Goal: Task Accomplishment & Management: Manage account settings

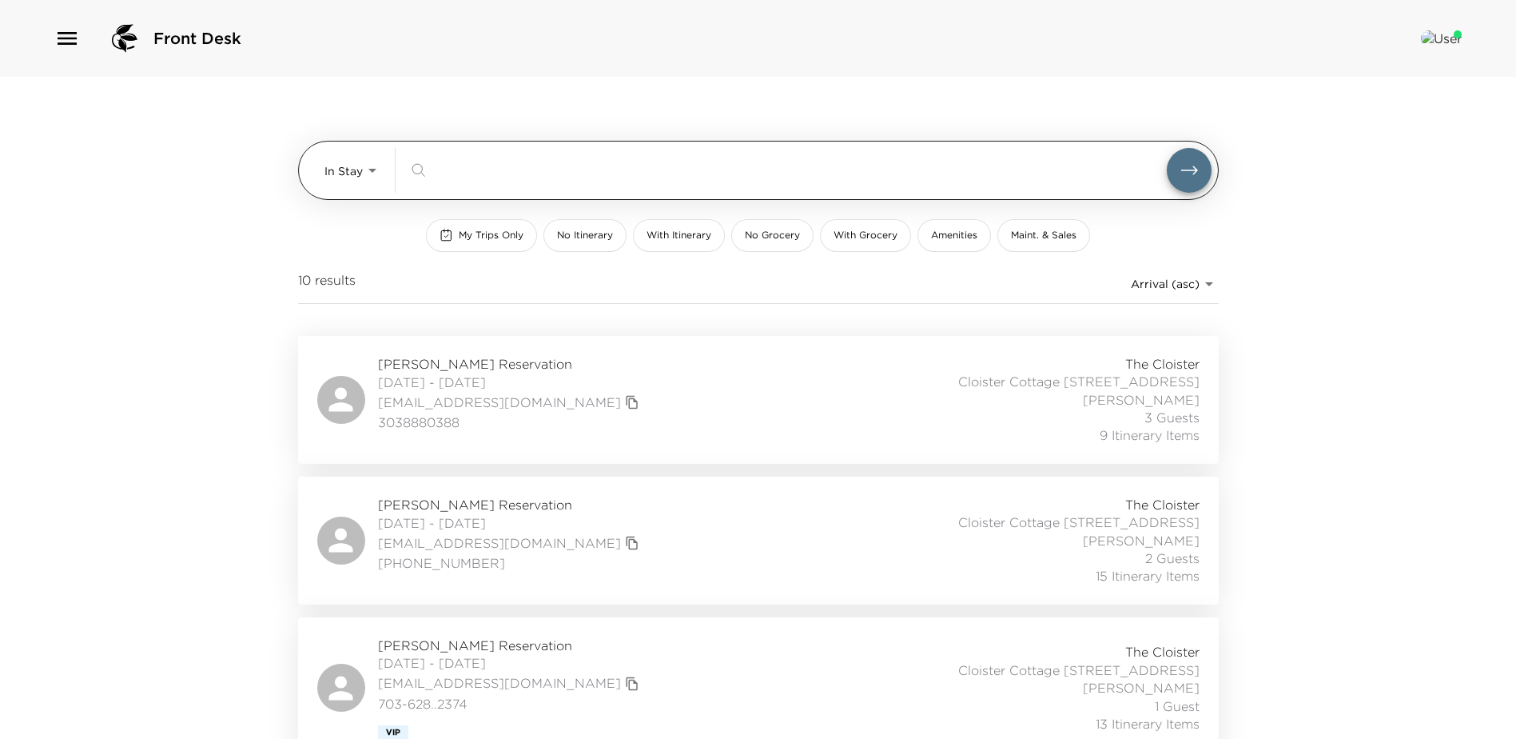
click at [369, 168] on body "Front Desk In Stay In-Stay ​ My Trips Only No Itinerary With Itinerary No Groce…" at bounding box center [758, 369] width 1516 height 739
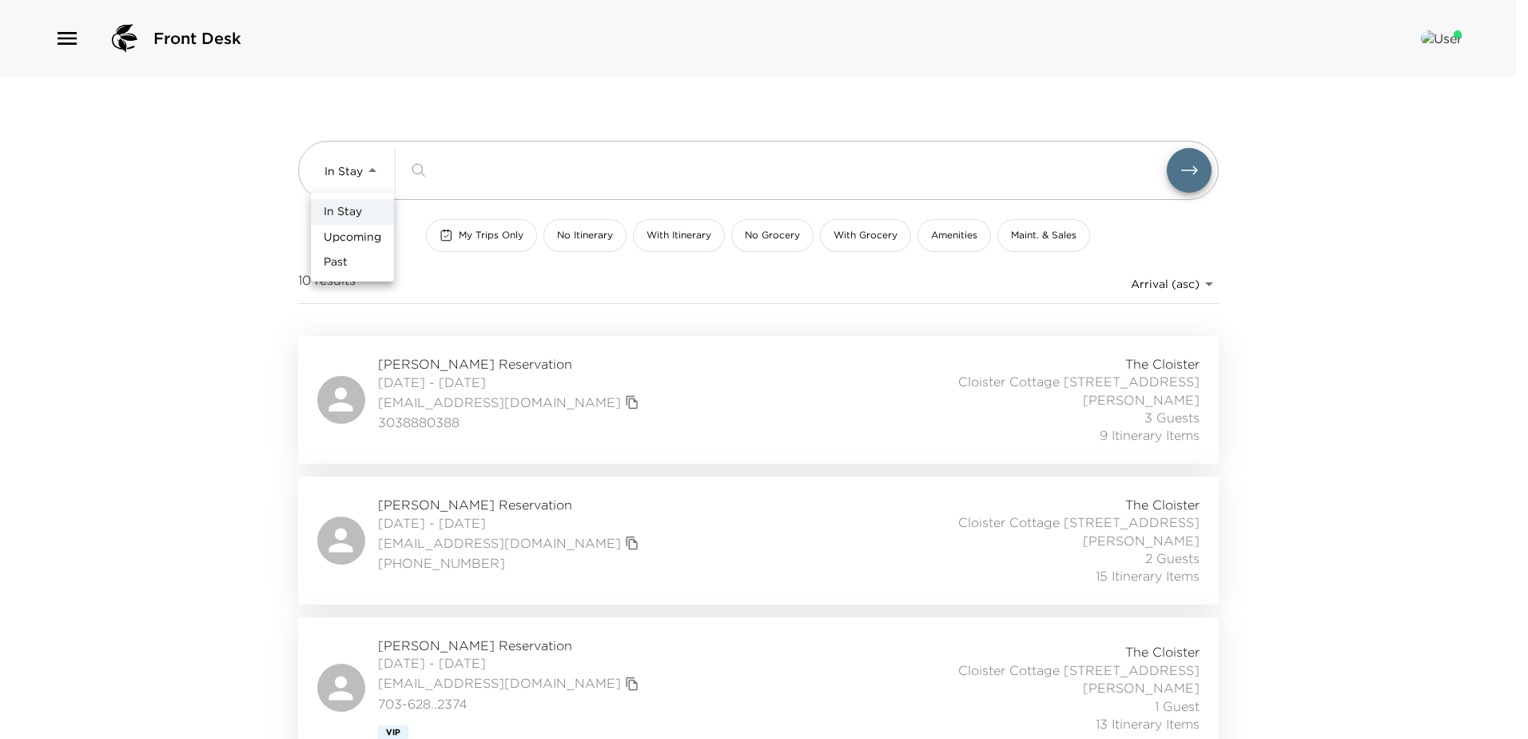
click at [331, 235] on span "Upcoming" at bounding box center [353, 237] width 58 height 16
type input "Upcoming"
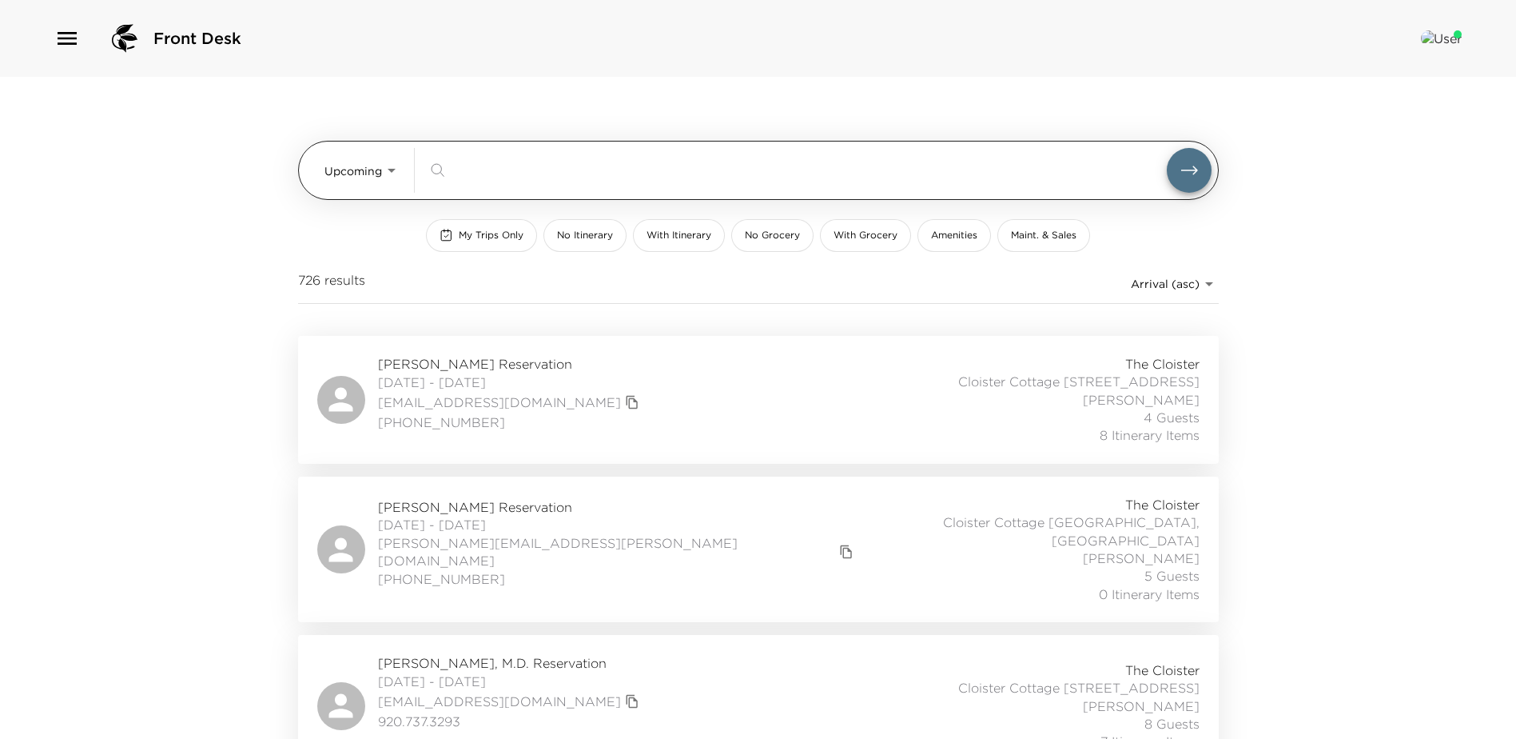
click at [478, 175] on input "search" at bounding box center [809, 170] width 715 height 18
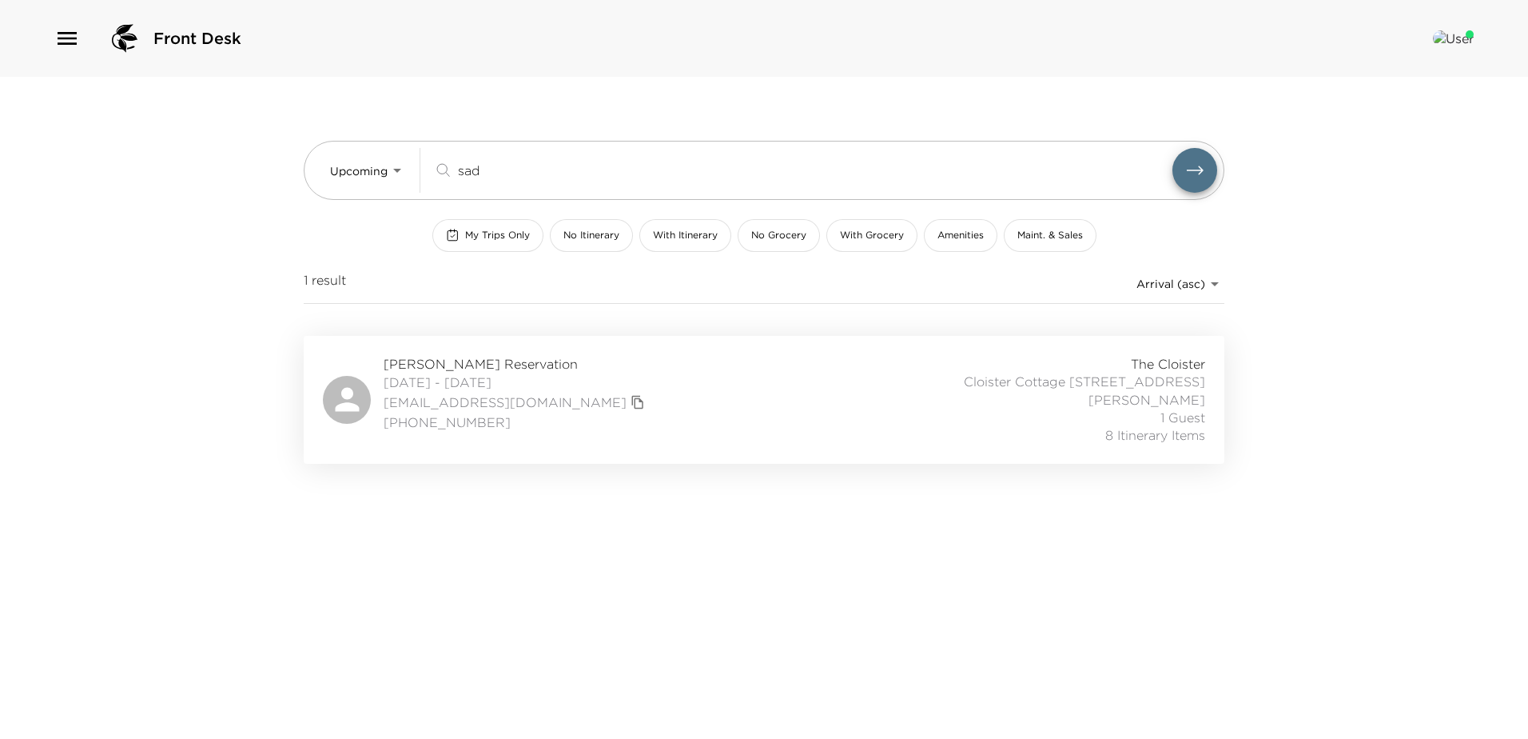
type input "sad"
click at [655, 398] on div "Keeley Sadowski Reservation 09/04/2025 - 09/07/2025 kcherry2@gmail.com +1 615 6…" at bounding box center [764, 400] width 882 height 90
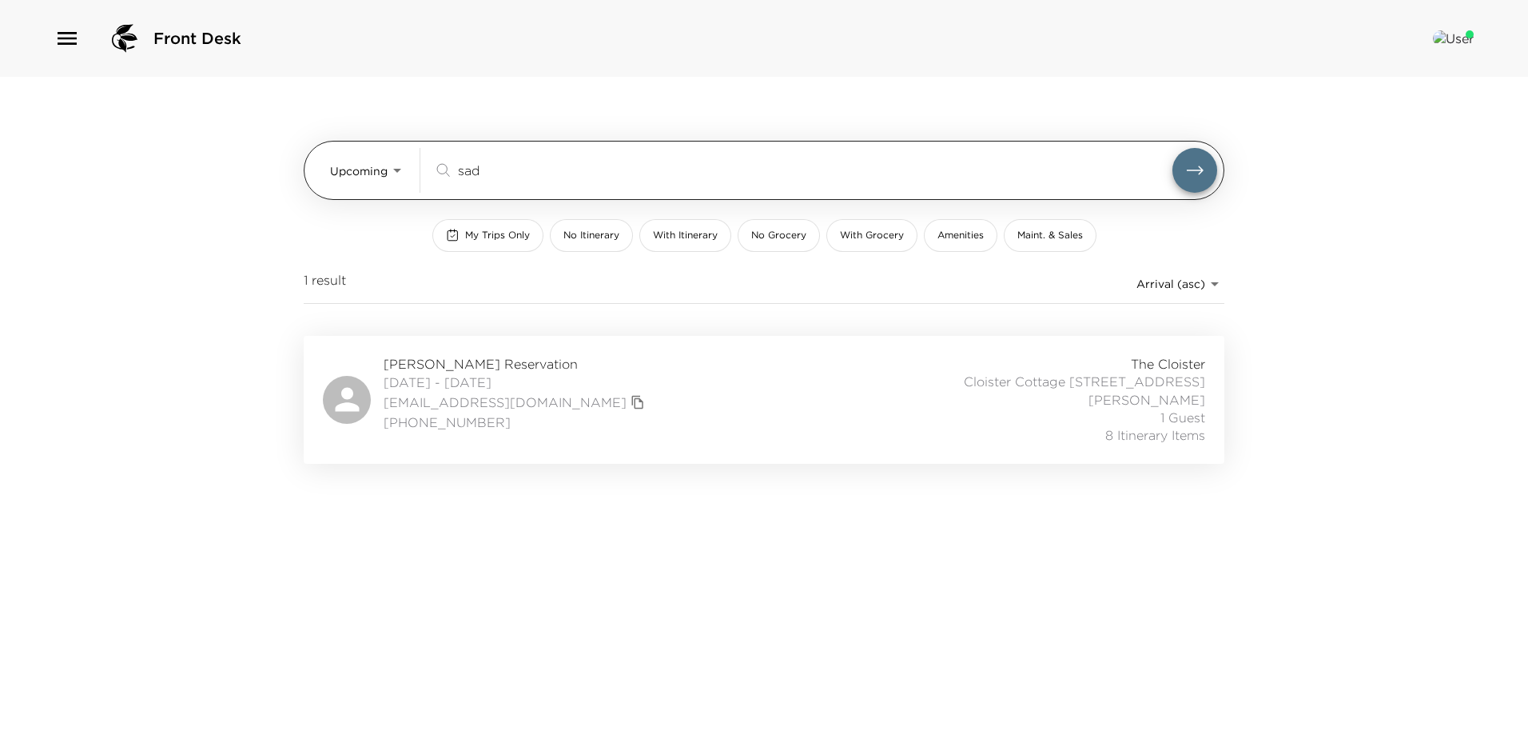
drag, startPoint x: 497, startPoint y: 169, endPoint x: 459, endPoint y: 159, distance: 39.5
click at [459, 159] on div "sad ​" at bounding box center [825, 170] width 784 height 45
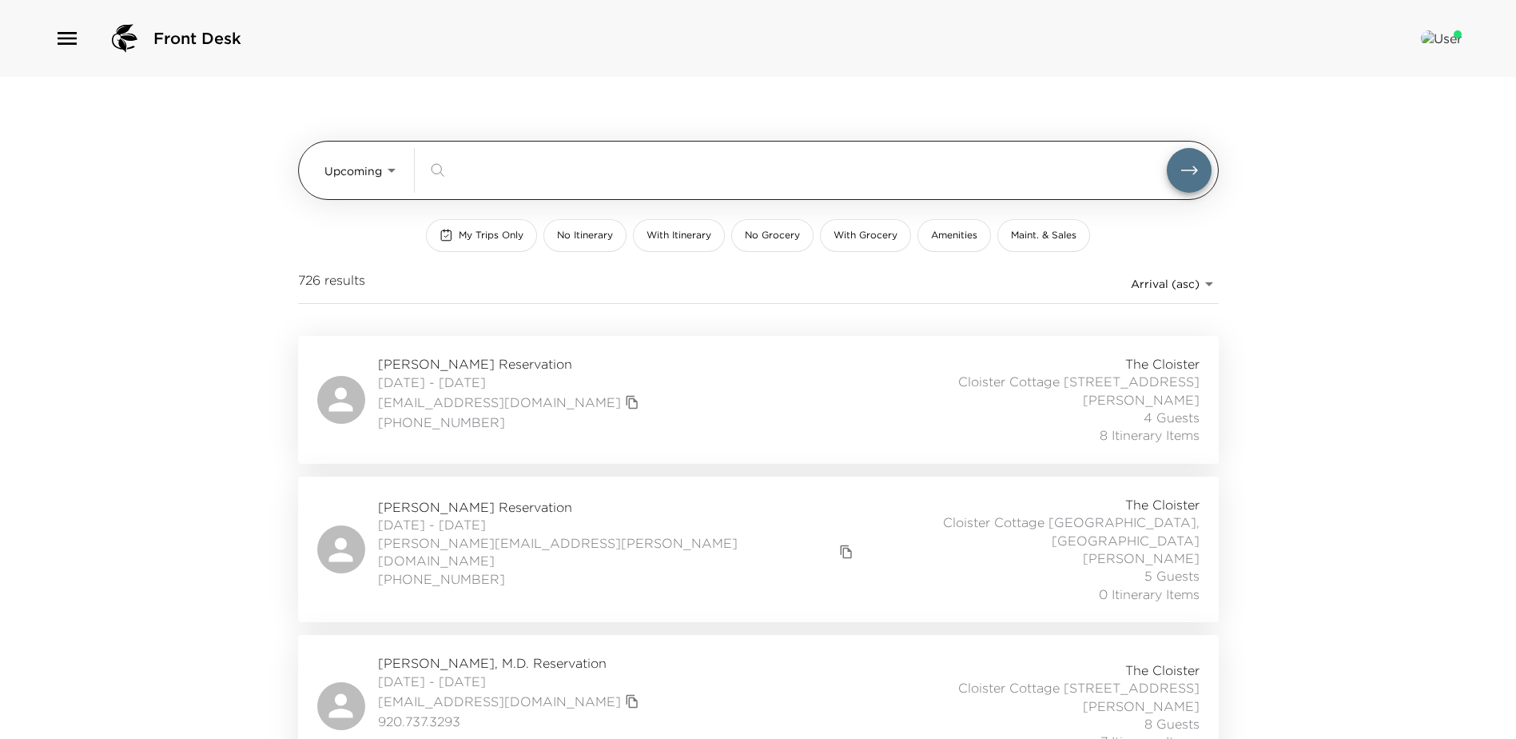
click at [391, 173] on body "Front Desk Upcoming Upcoming ​ My Trips Only No Itinerary With Itinerary No Gro…" at bounding box center [758, 369] width 1516 height 739
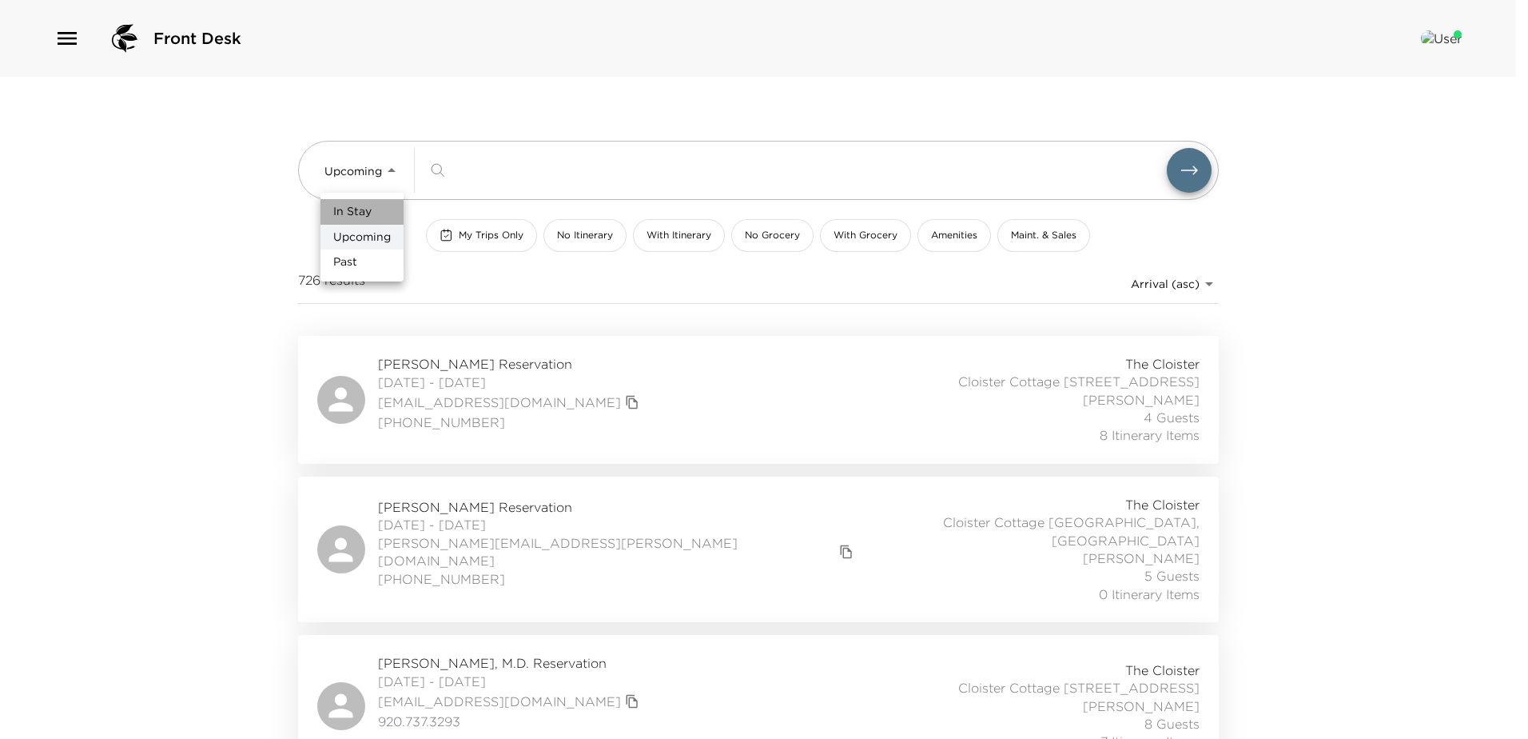
click at [334, 210] on span "In Stay" at bounding box center [352, 212] width 38 height 16
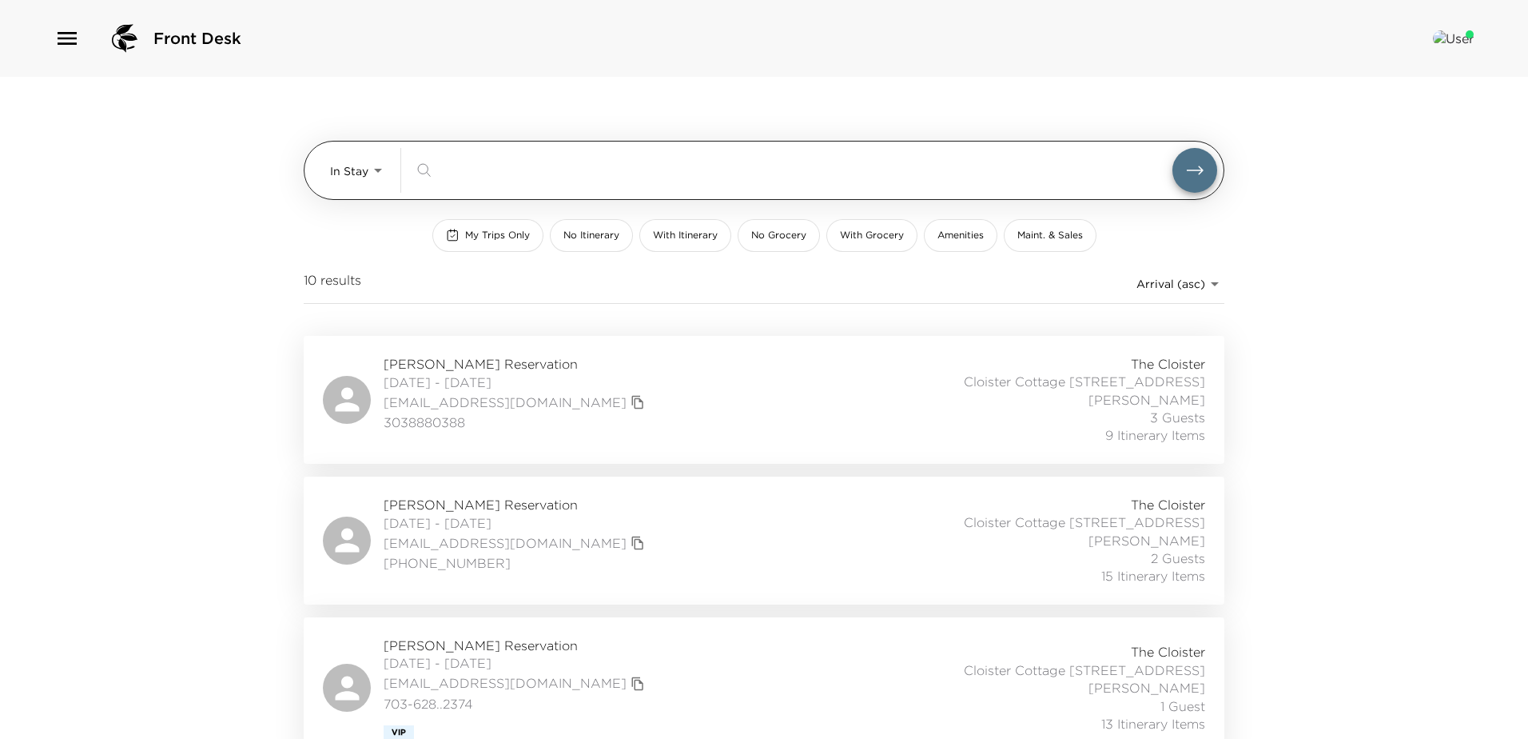
click at [372, 171] on body "Front Desk In Stay In-Stay ​ My Trips Only No Itinerary With Itinerary No Groce…" at bounding box center [764, 369] width 1528 height 739
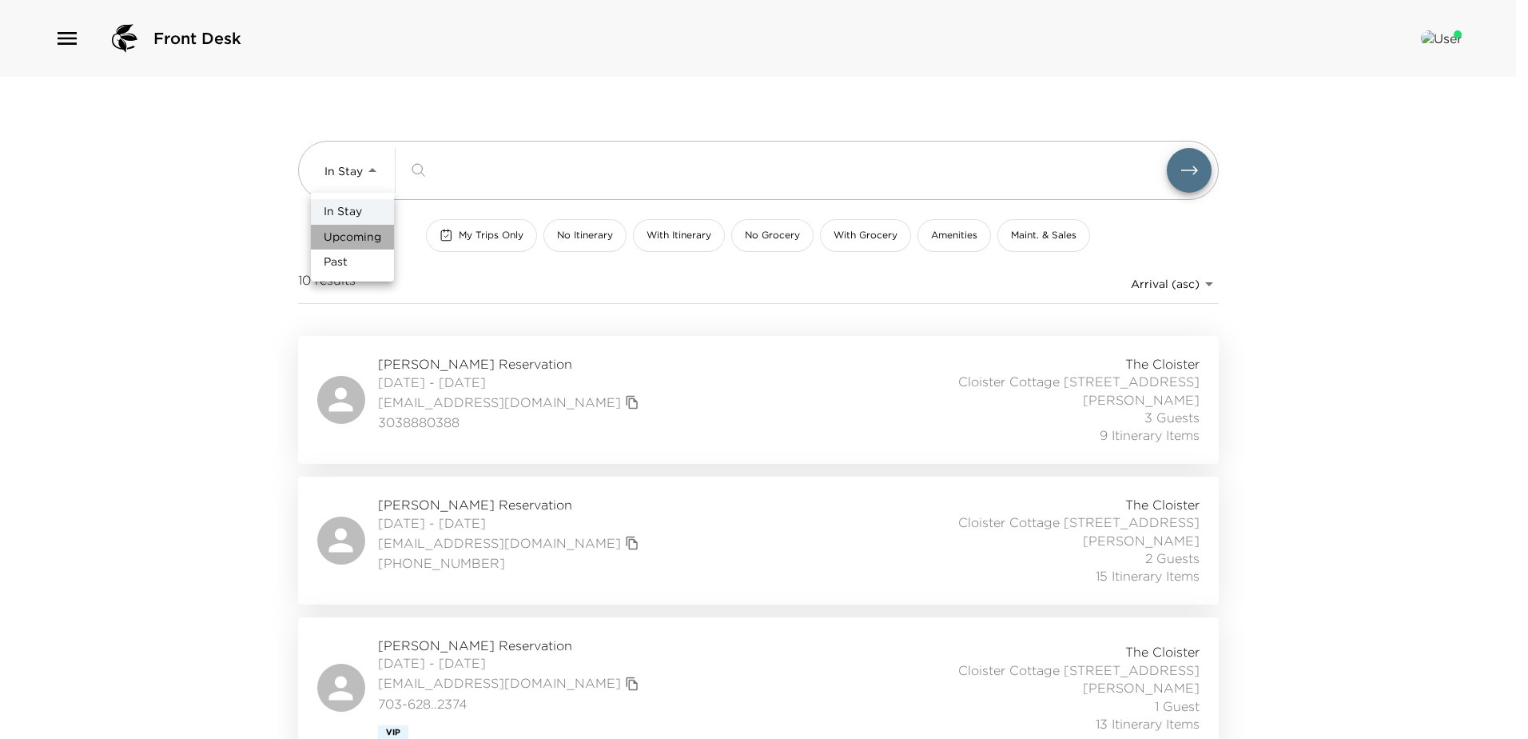
click at [341, 237] on span "Upcoming" at bounding box center [353, 237] width 58 height 16
type input "Upcoming"
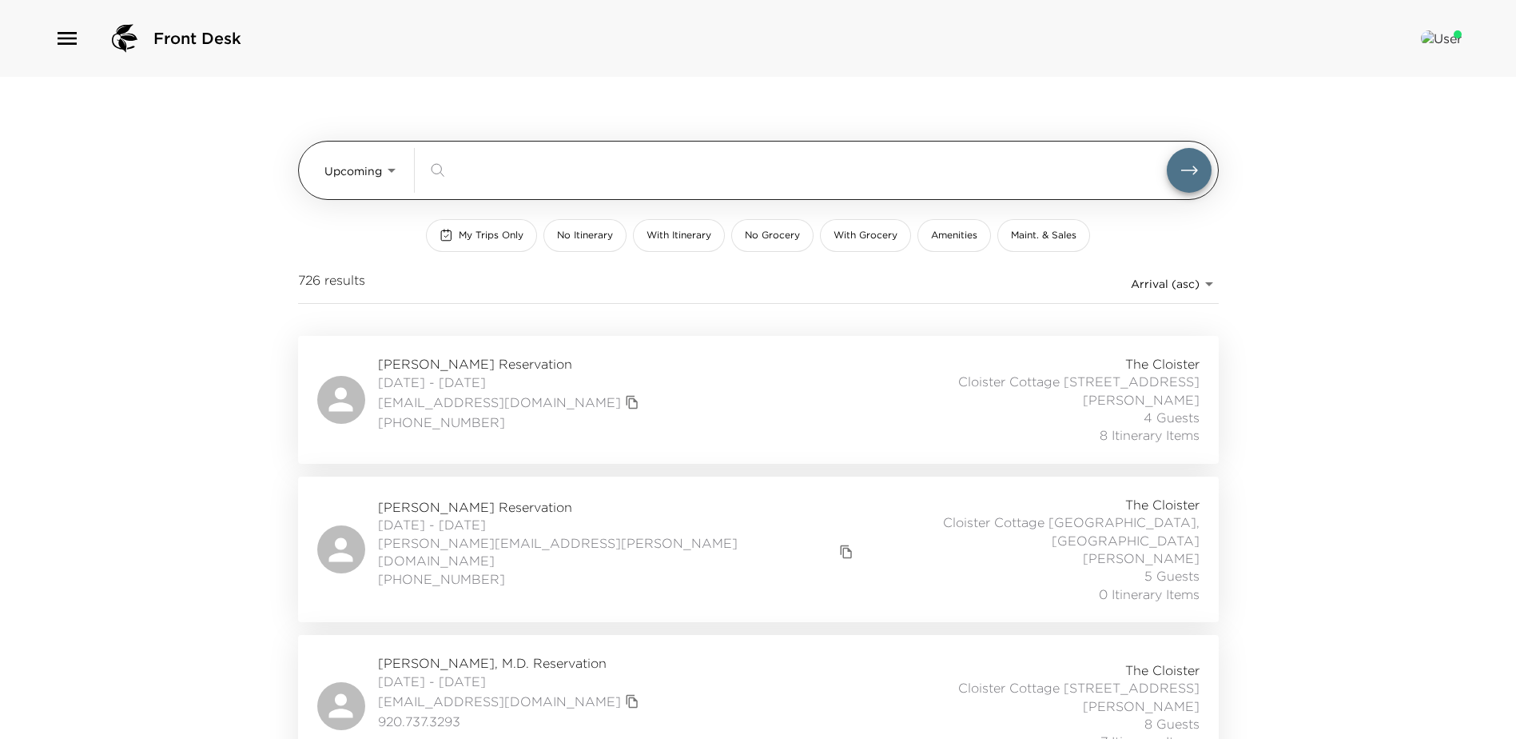
click at [478, 168] on input "search" at bounding box center [809, 170] width 715 height 18
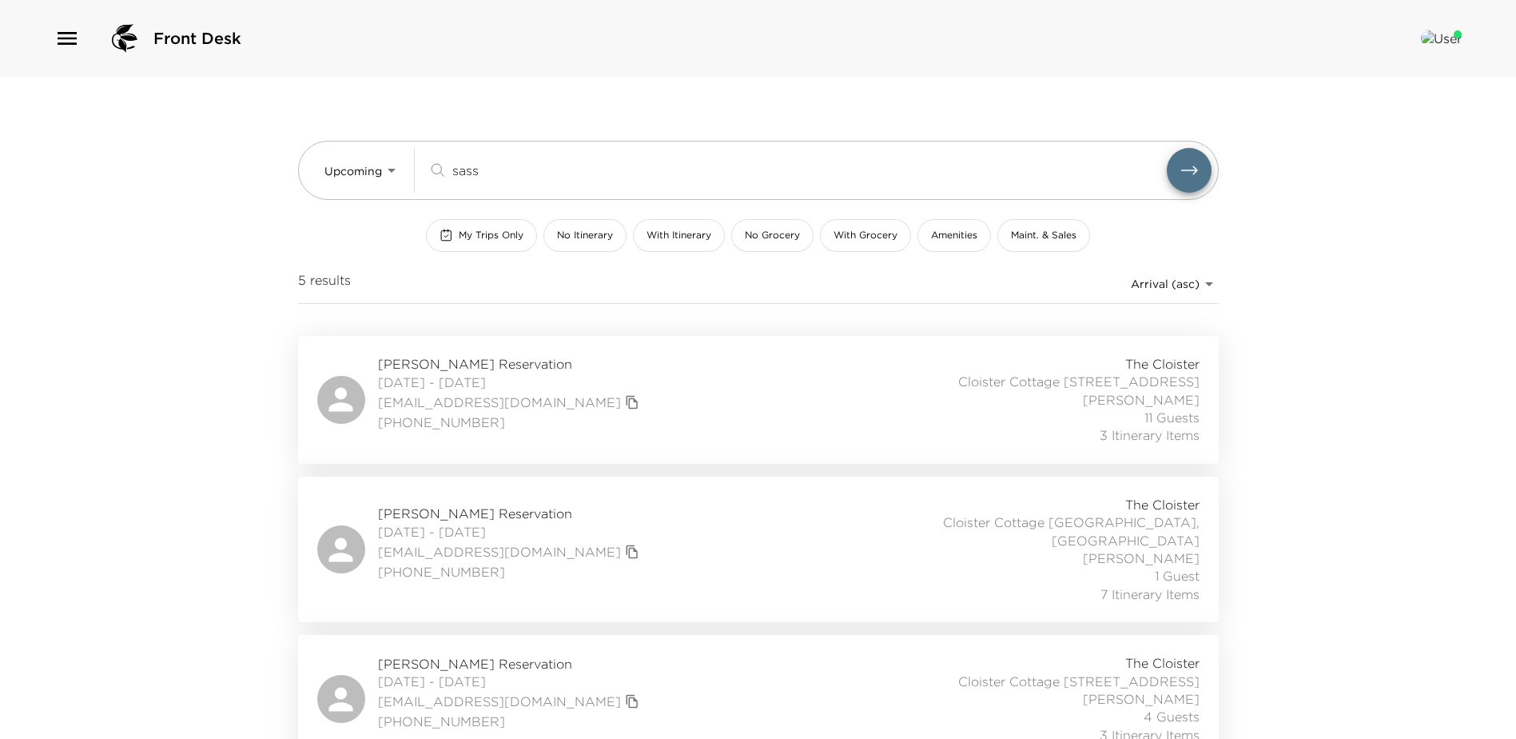
type input "sass"
click at [628, 561] on div "Andy Sassine Reservation 09/28/2025 - 10/01/2025 andysassine@gmail.com (858) 91…" at bounding box center [758, 549] width 882 height 107
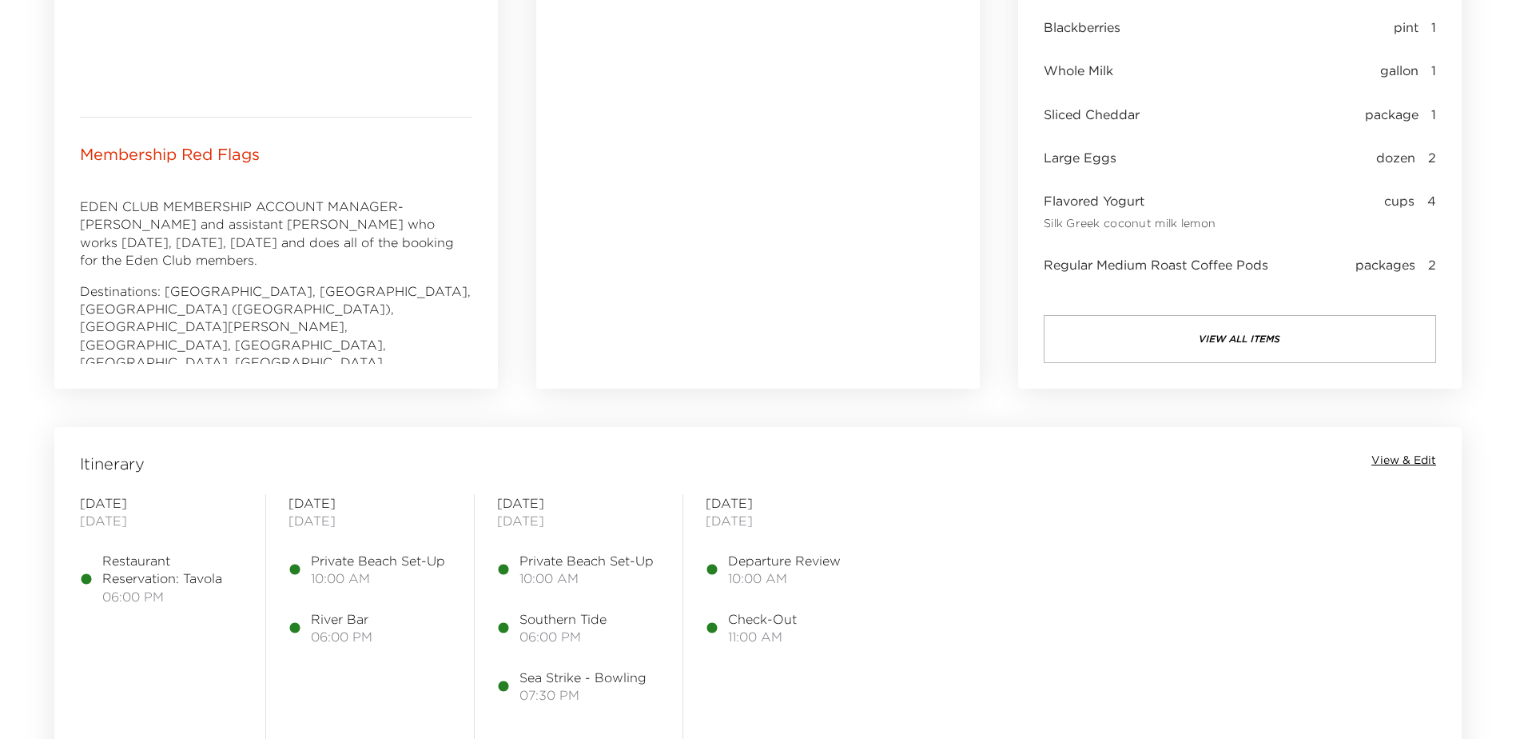
scroll to position [1039, 0]
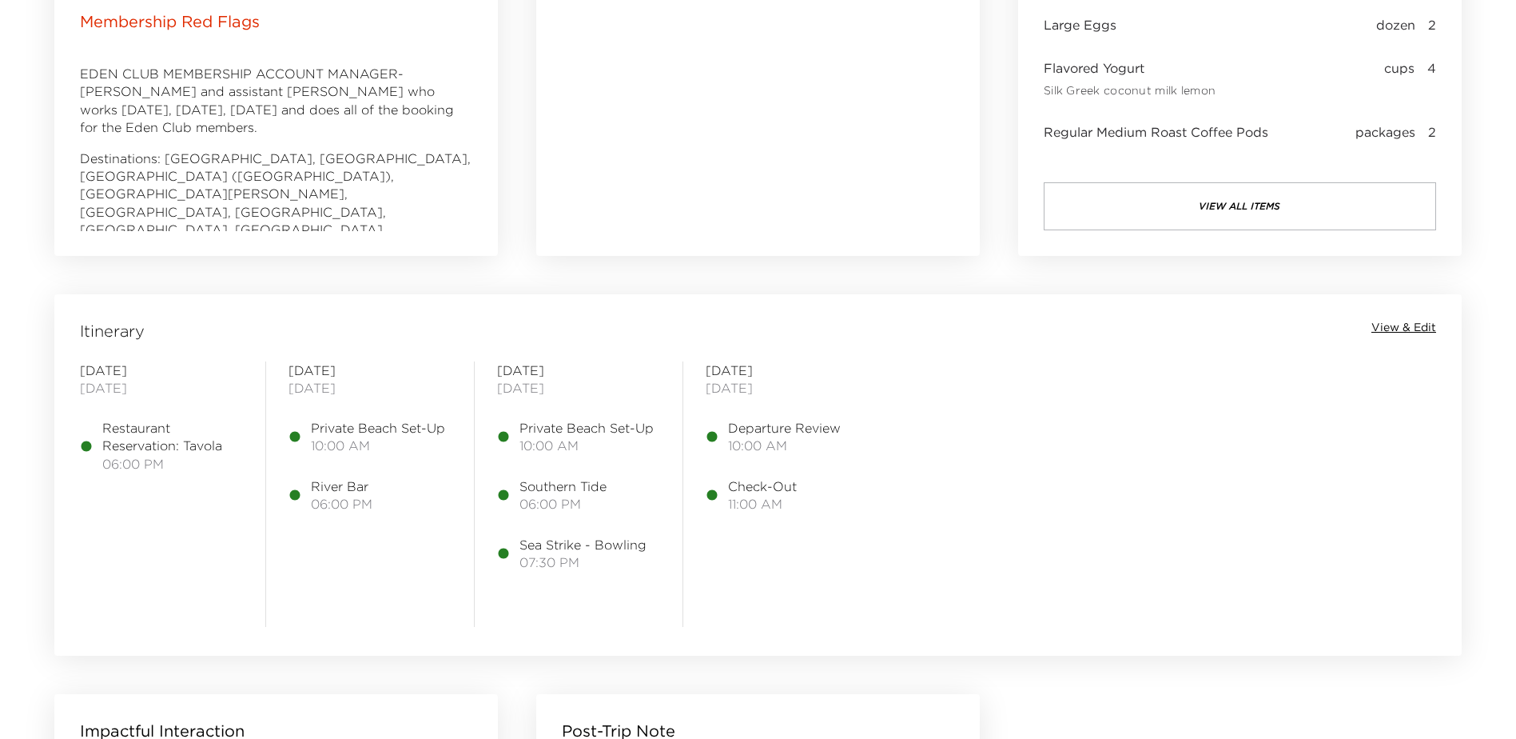
click at [1403, 329] on span "View & Edit" at bounding box center [1404, 328] width 65 height 16
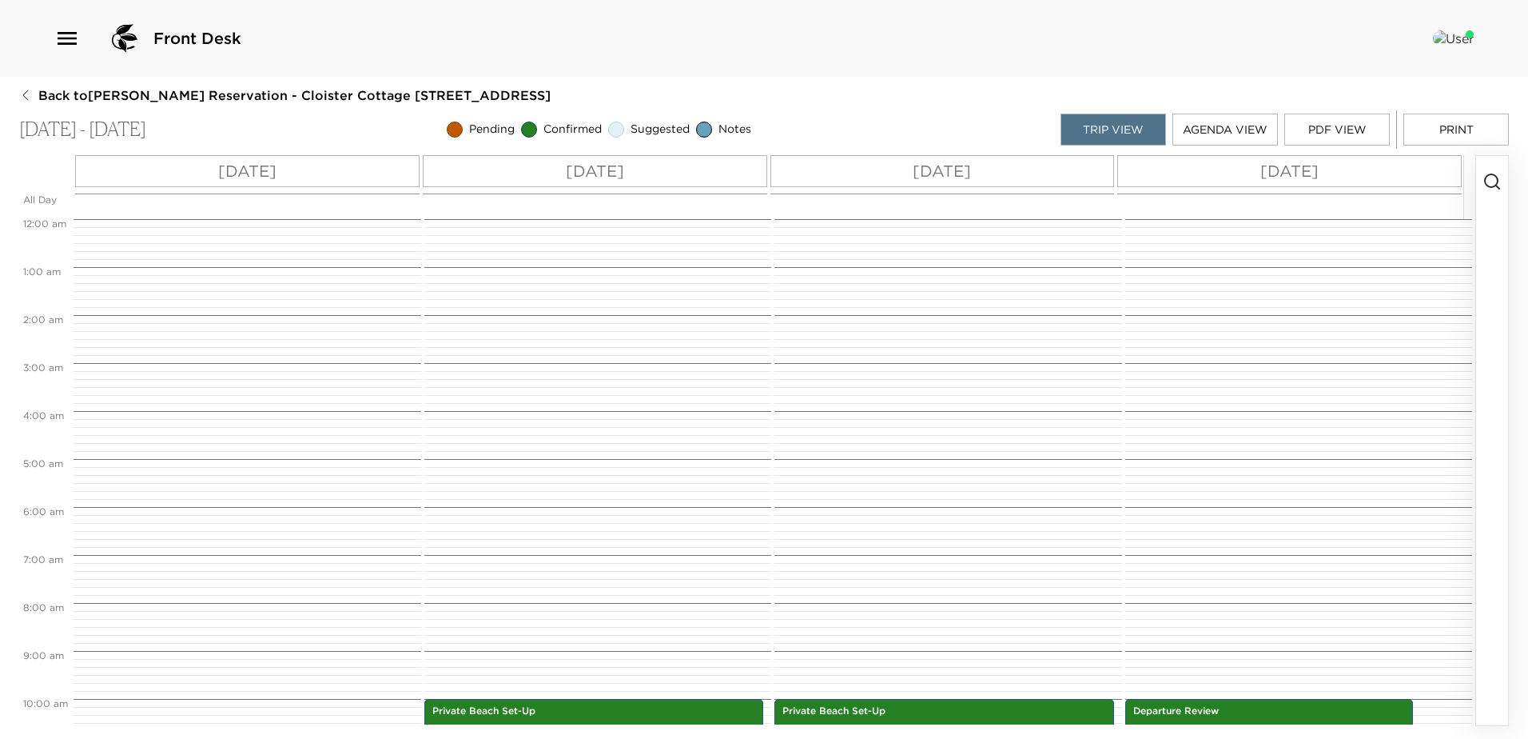
scroll to position [480, 0]
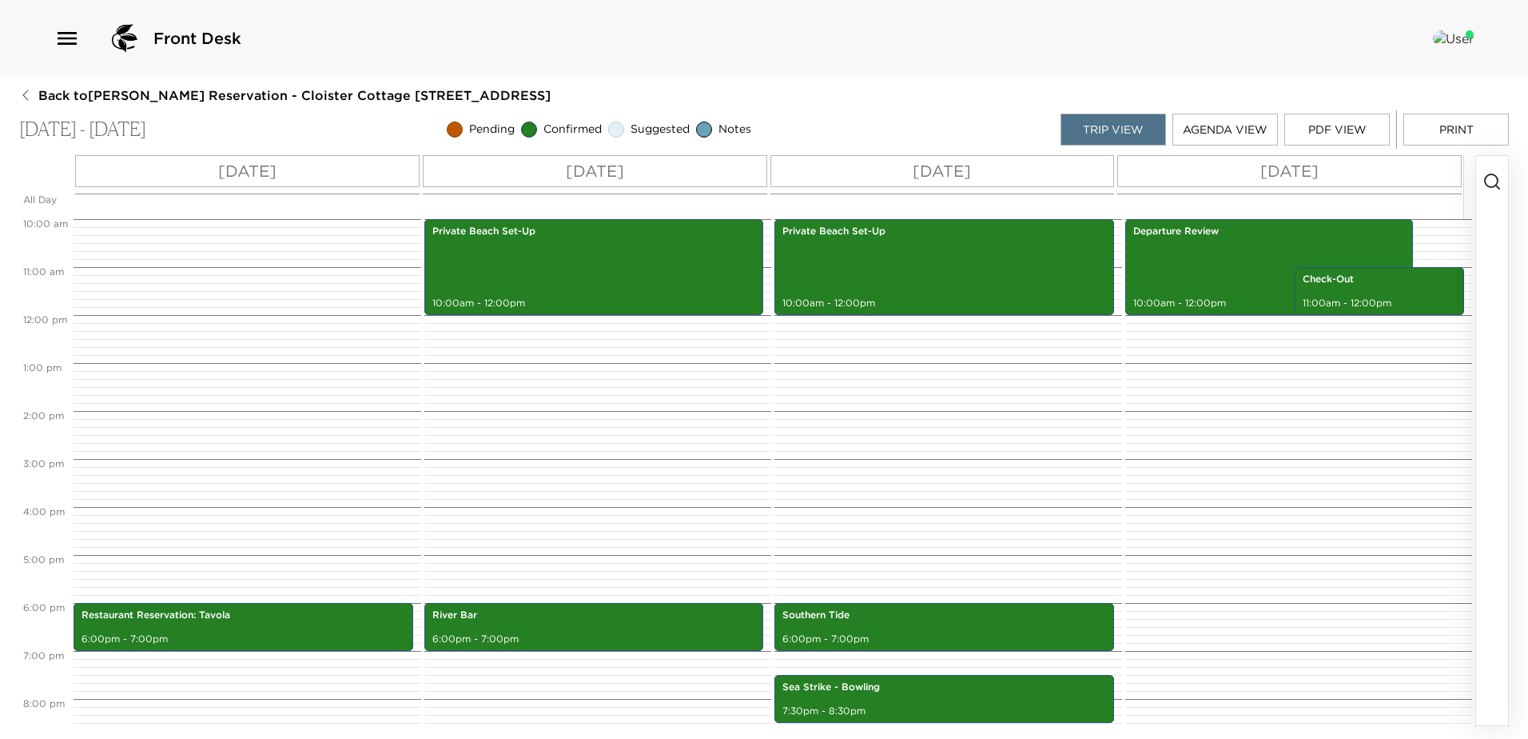
click at [233, 175] on p "[DATE]" at bounding box center [247, 171] width 58 height 24
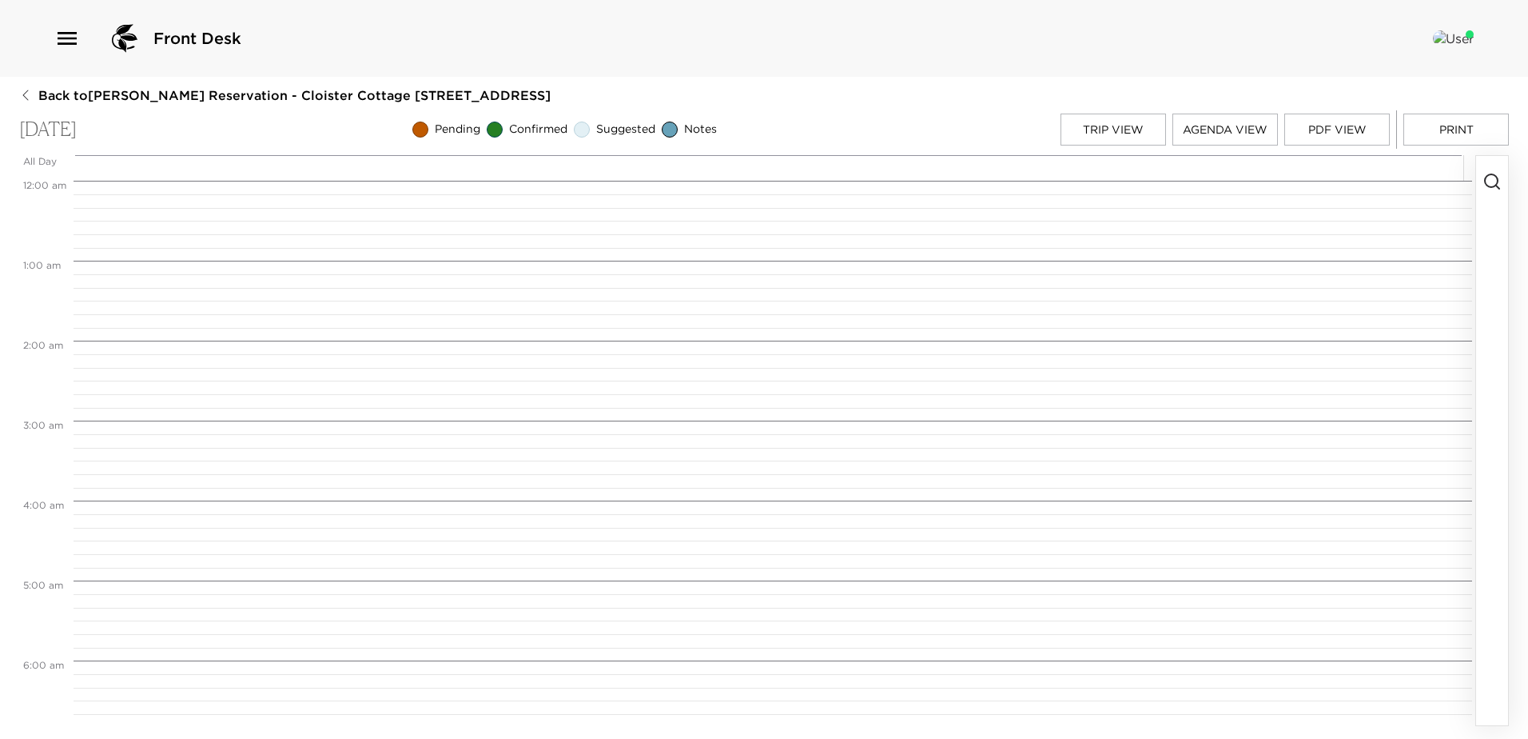
scroll to position [1375, 0]
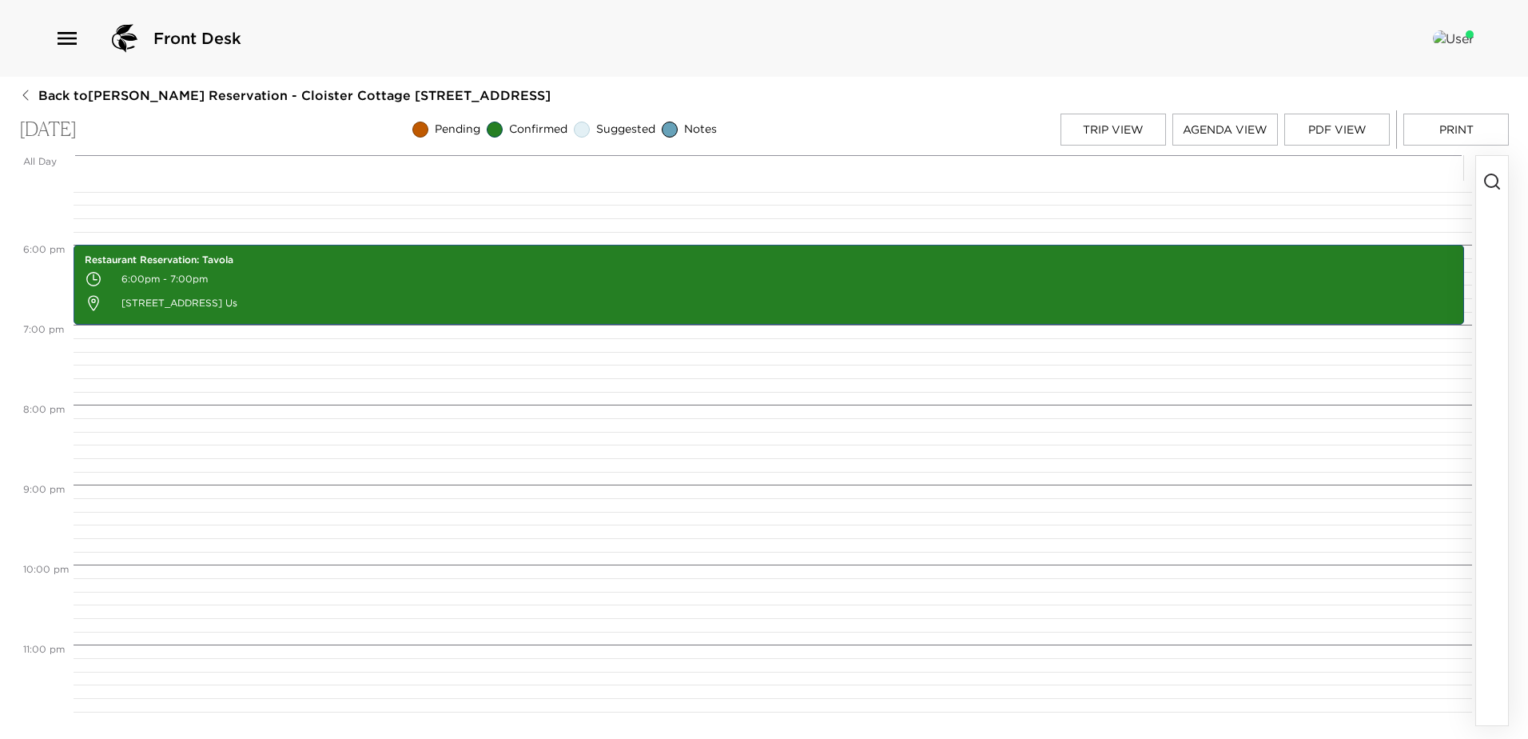
click at [1490, 175] on circle "button" at bounding box center [1491, 180] width 13 height 13
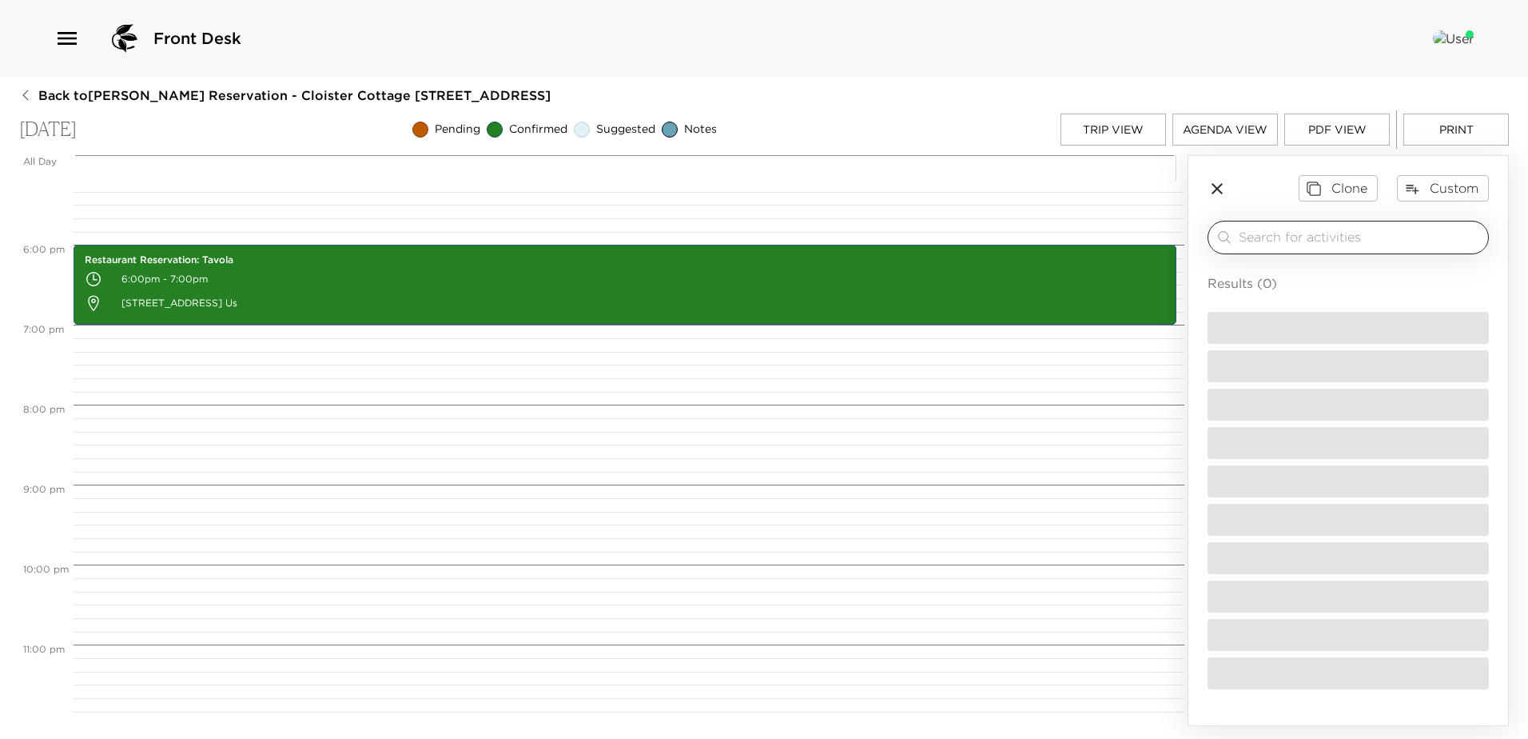
click at [1243, 241] on input "search" at bounding box center [1360, 237] width 243 height 18
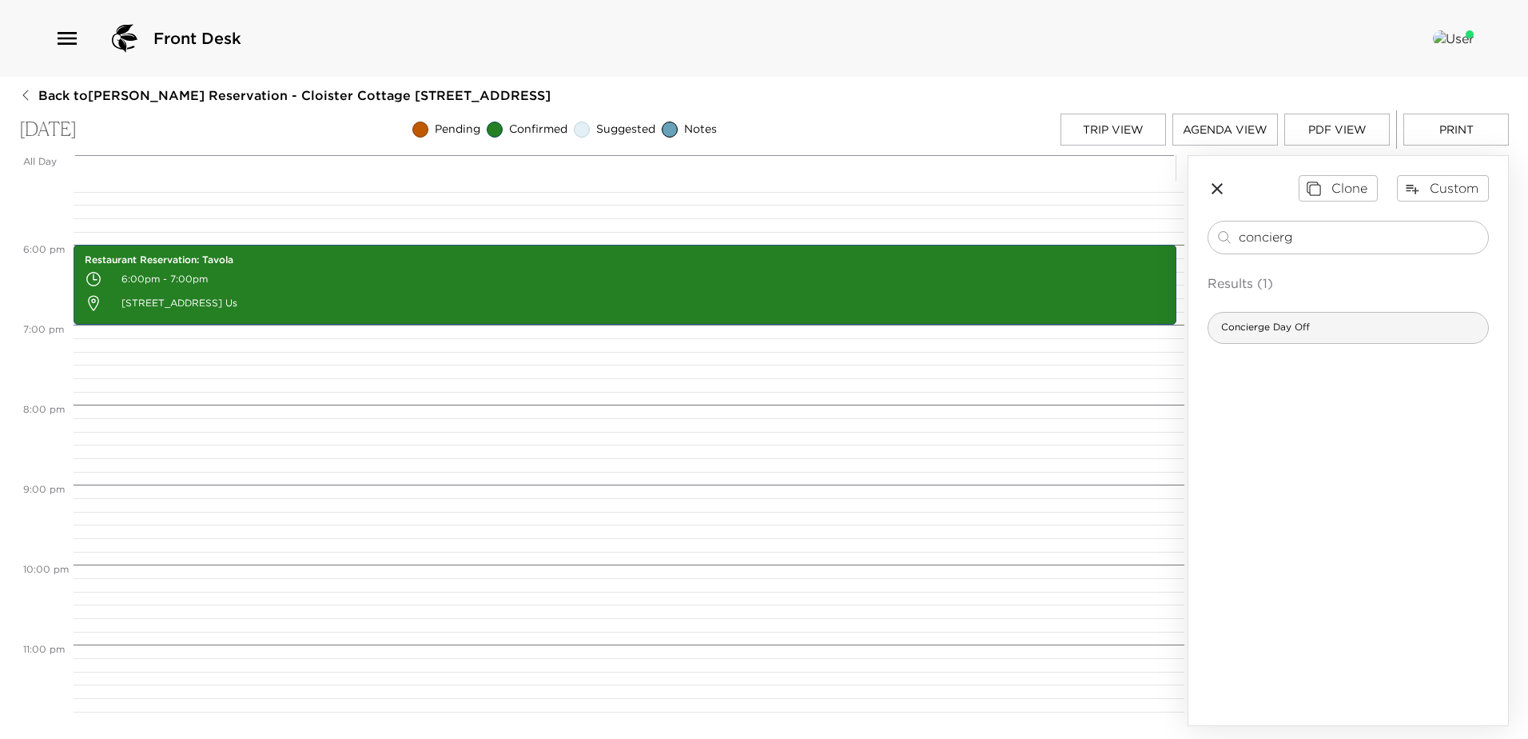
type input "concierg"
click at [1273, 331] on span "Concierge Day Off" at bounding box center [1266, 328] width 114 height 14
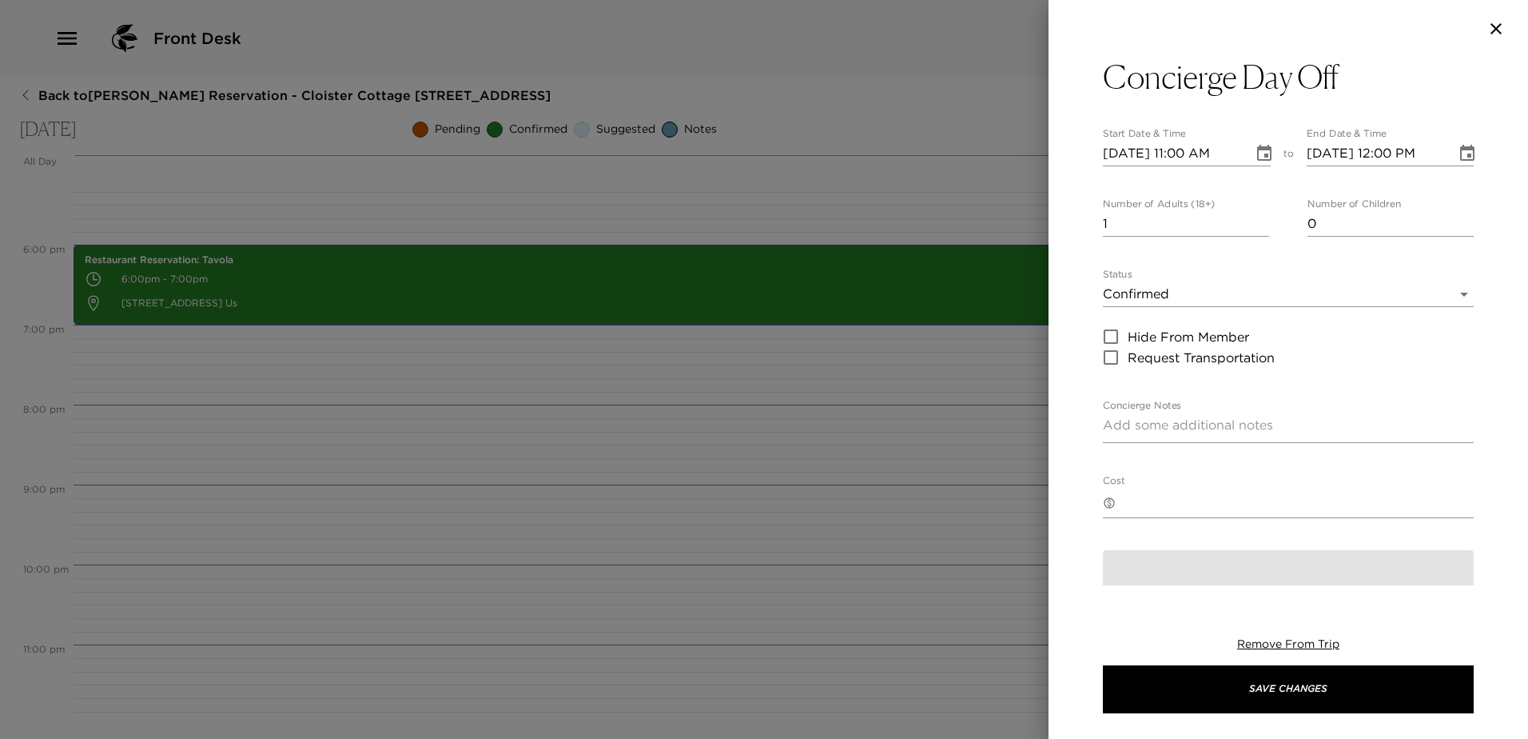
type textarea "I plan to be off-duty on this day and will return on [DAY], [MONTH] [DATE]. If …"
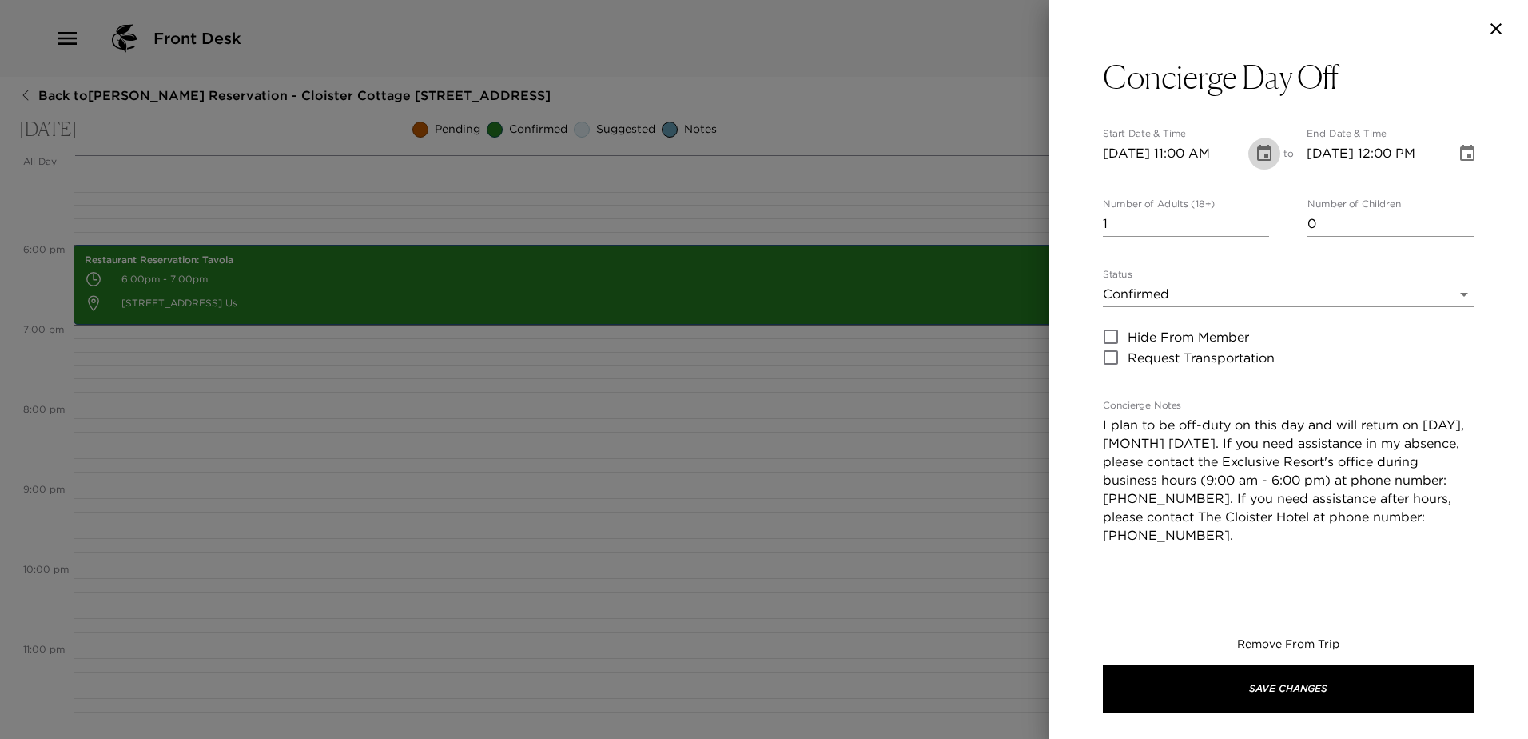
click at [1255, 154] on icon "Choose date, selected date is Sep 4, 2025" at bounding box center [1264, 153] width 19 height 19
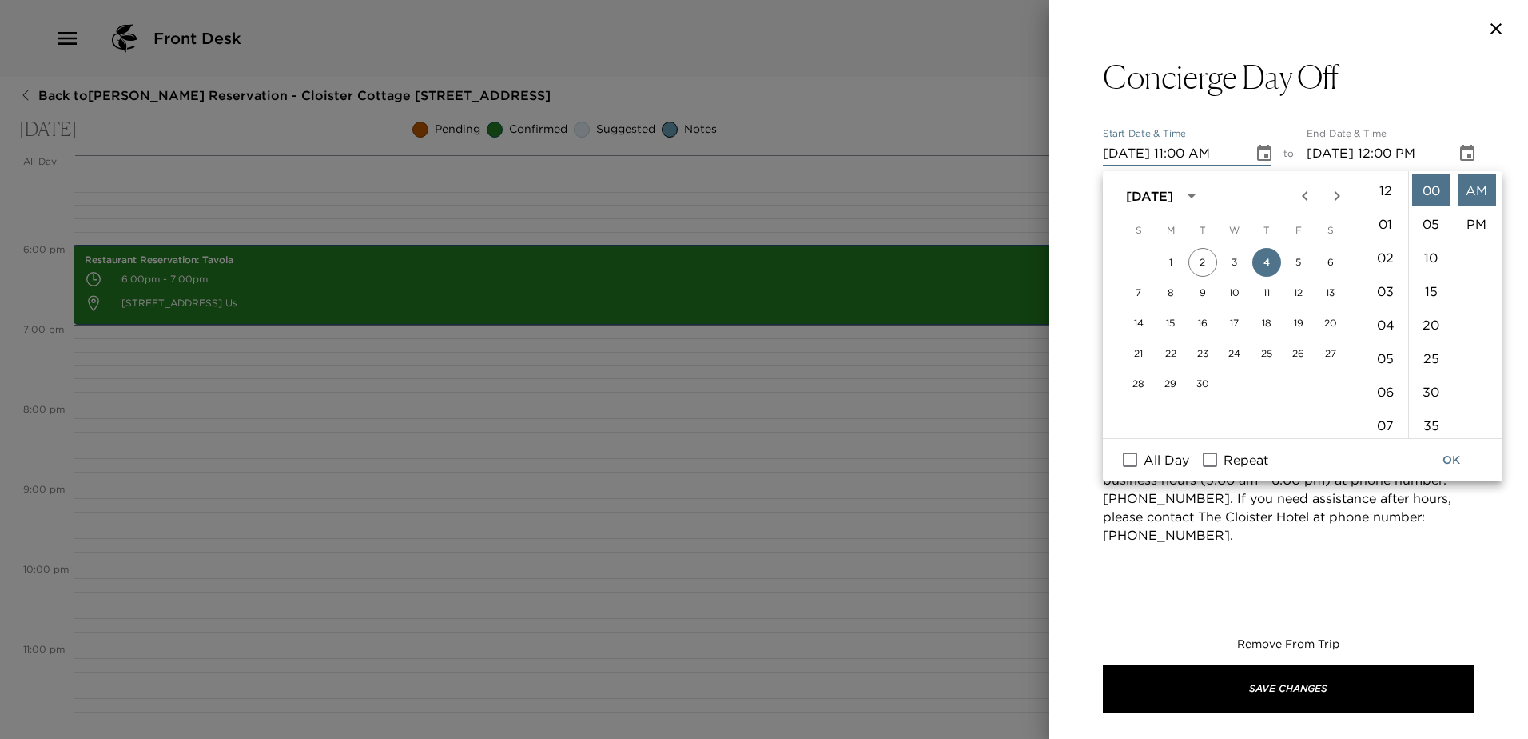
scroll to position [422, 0]
click at [1382, 246] on li "09" at bounding box center [1386, 230] width 38 height 32
type input "[DATE] 09:00 AM"
click at [1456, 465] on button "OK" at bounding box center [1451, 460] width 51 height 30
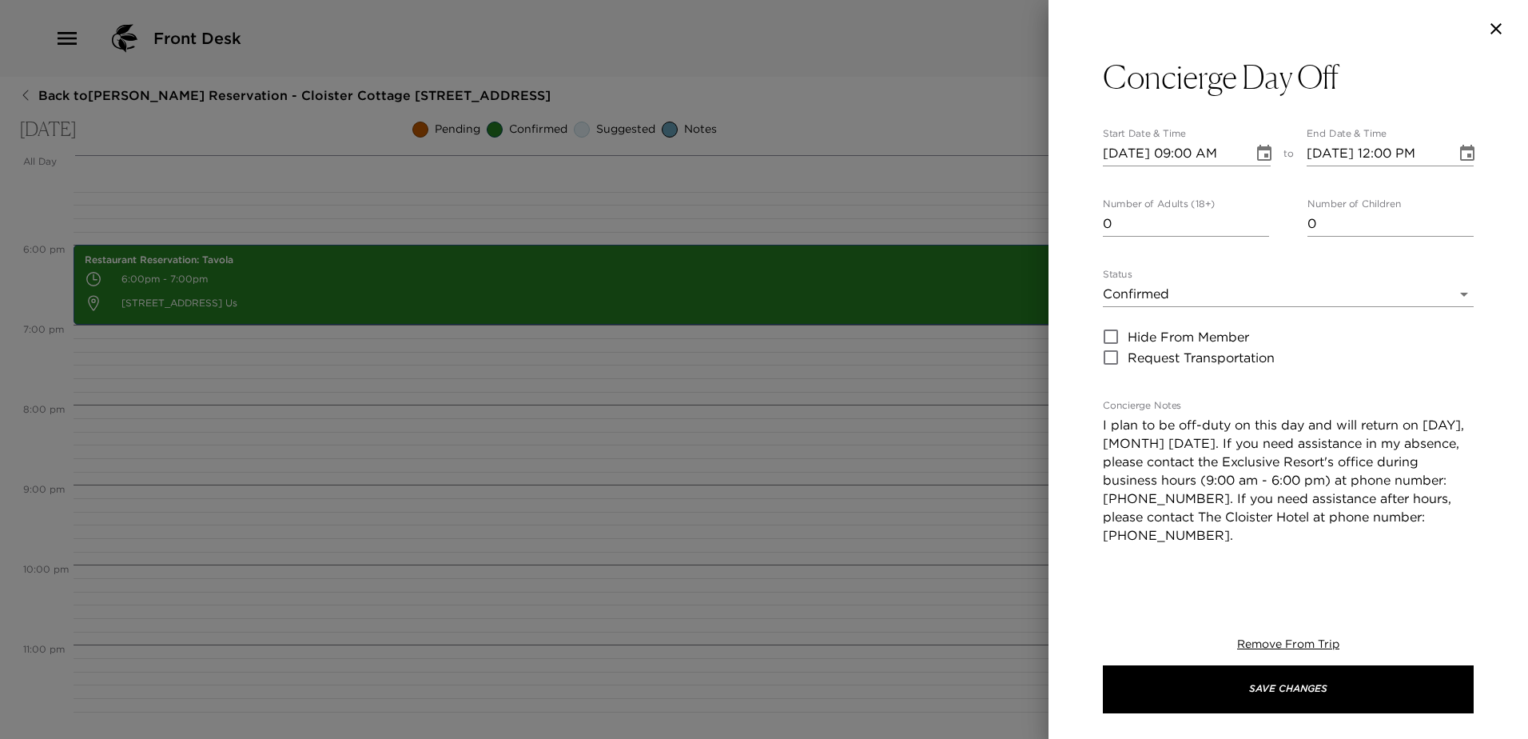
type input "0"
click at [1257, 237] on input "0" at bounding box center [1186, 224] width 166 height 26
click at [1378, 472] on textarea "I plan to be off-duty on this day and will return on [DAY], [MONTH] [DATE]. If …" at bounding box center [1288, 508] width 371 height 184
click at [1440, 469] on textarea "I plan to be off-duty on this day. My colleague [PERSON_NAME] will be here if y…" at bounding box center [1288, 508] width 371 height 184
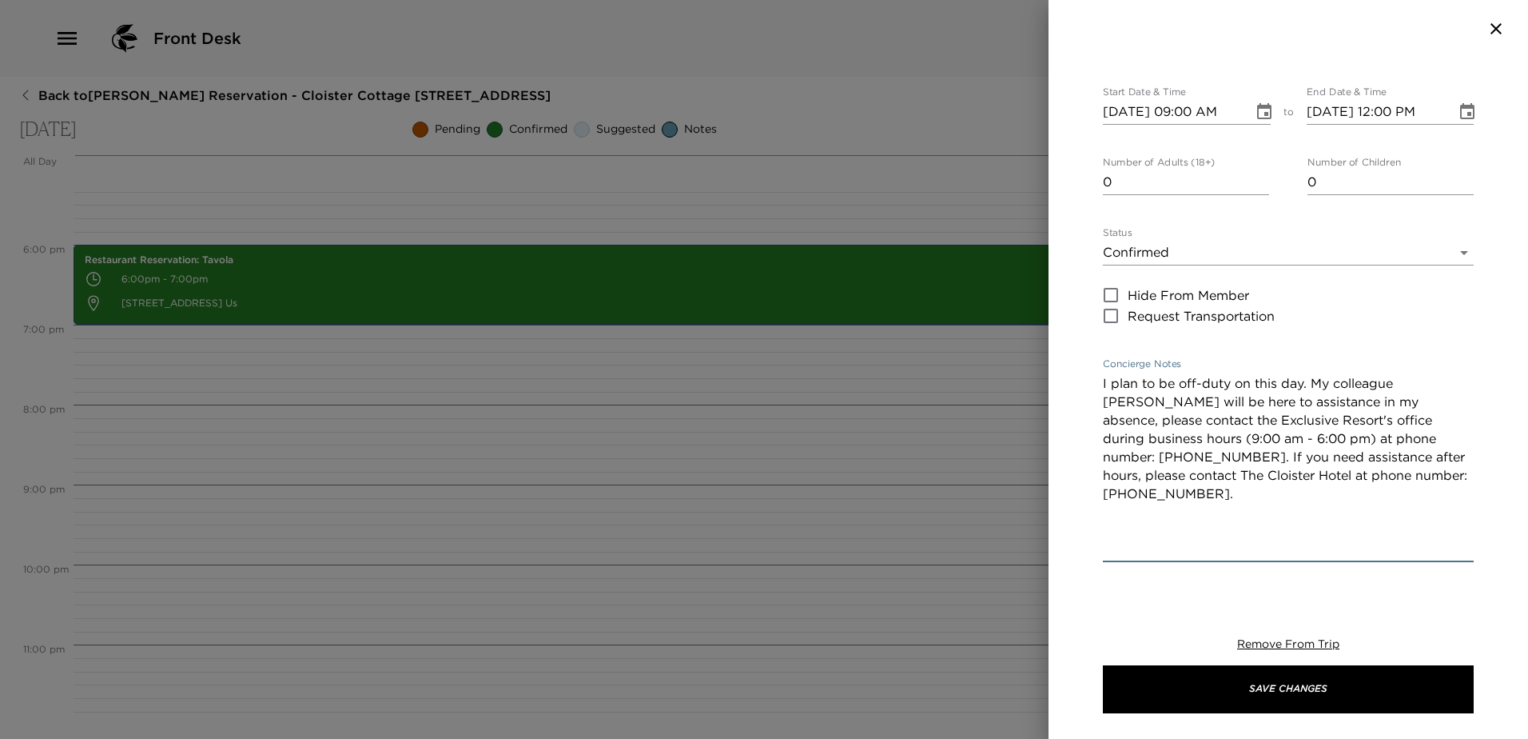
scroll to position [80, 0]
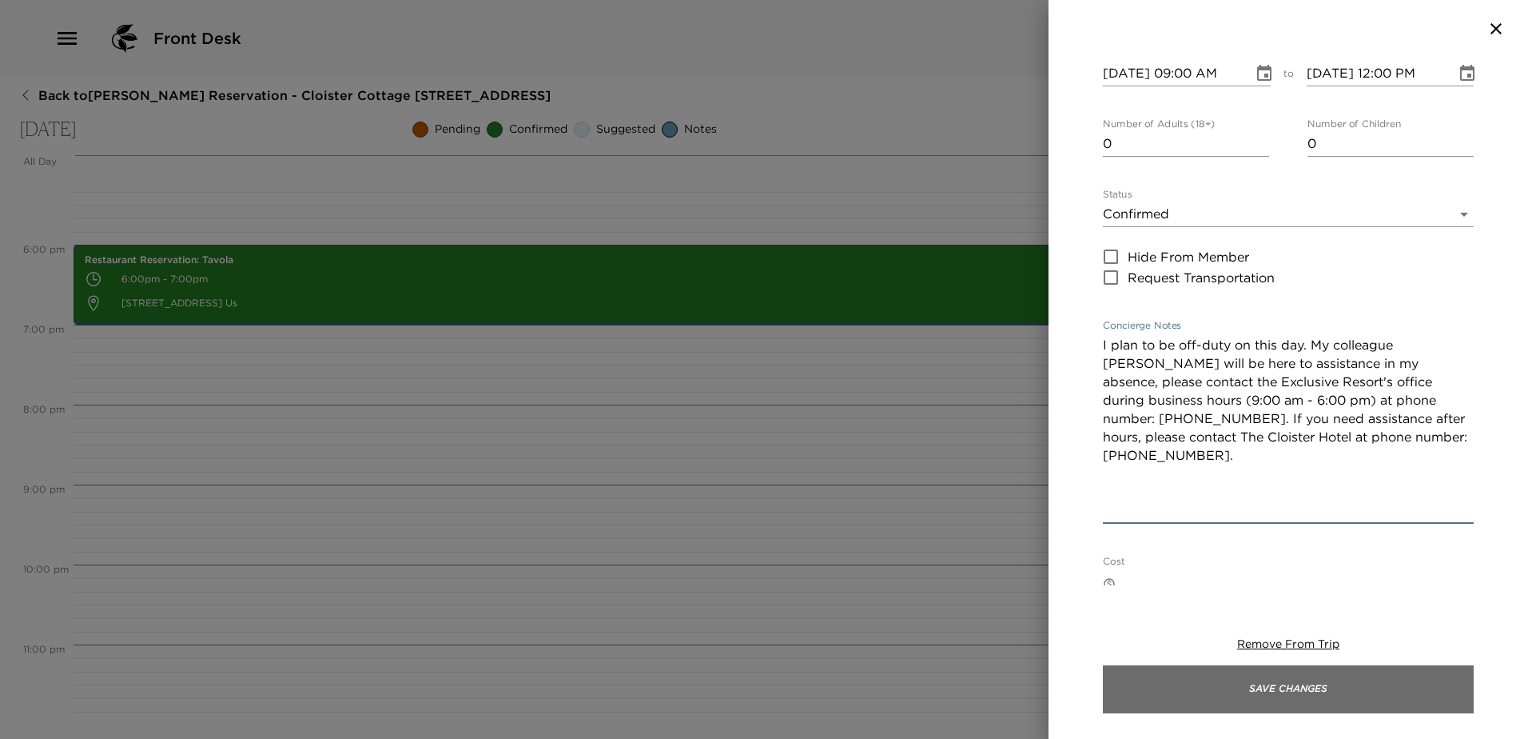
type textarea "I plan to be off-duty on this day. My colleague [PERSON_NAME] will be here to a…"
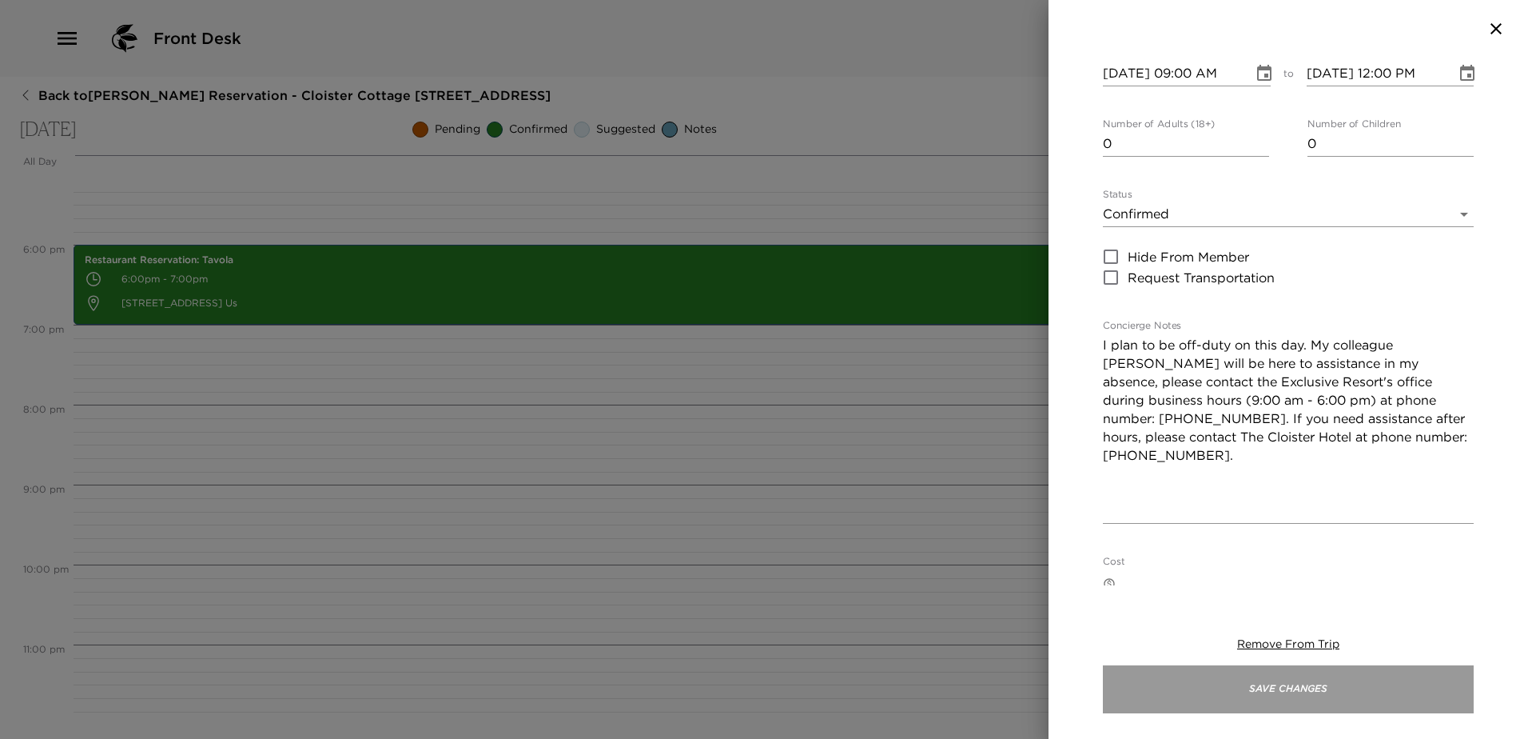
click at [1300, 685] on button "Save Changes" at bounding box center [1288, 689] width 371 height 48
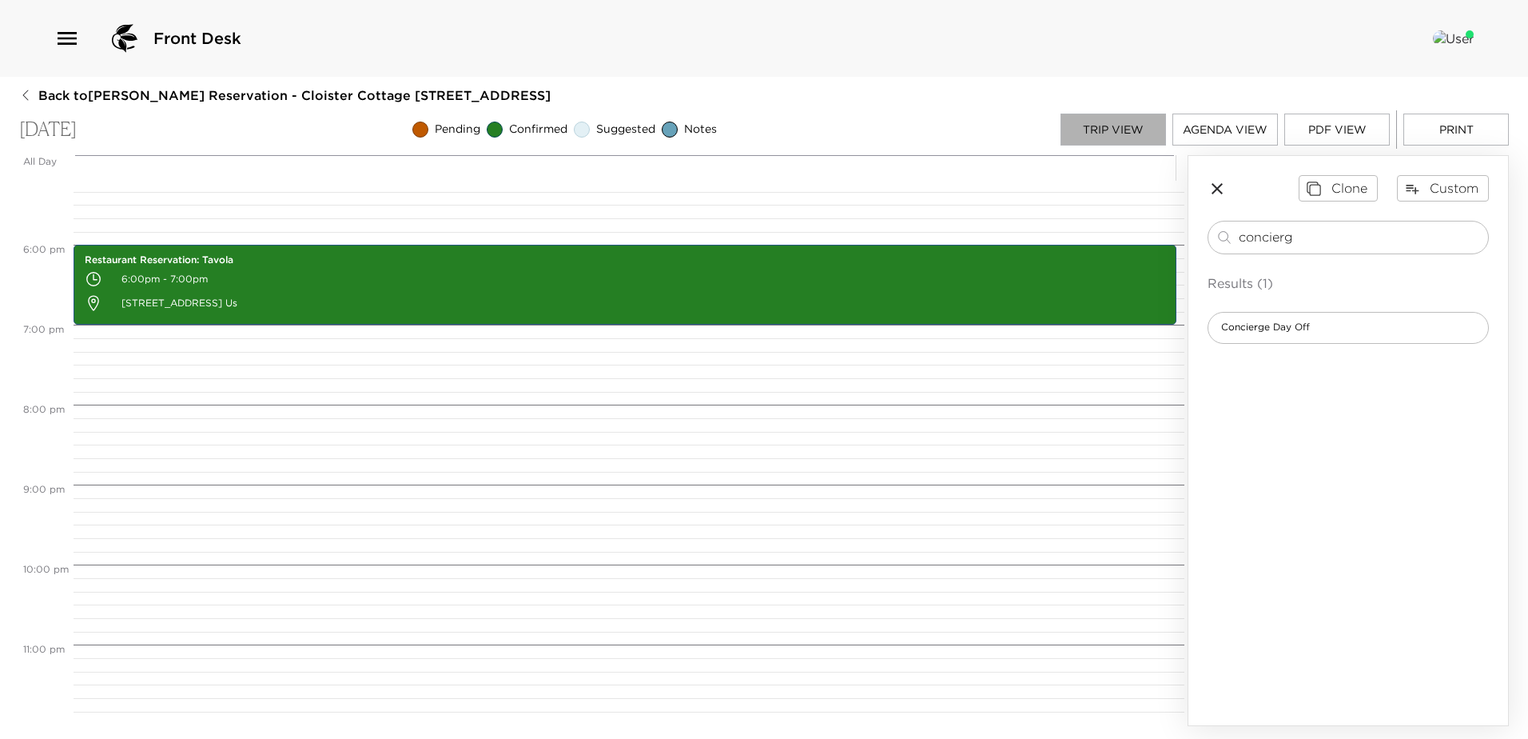
click at [1121, 129] on button "Trip View" at bounding box center [1114, 130] width 106 height 32
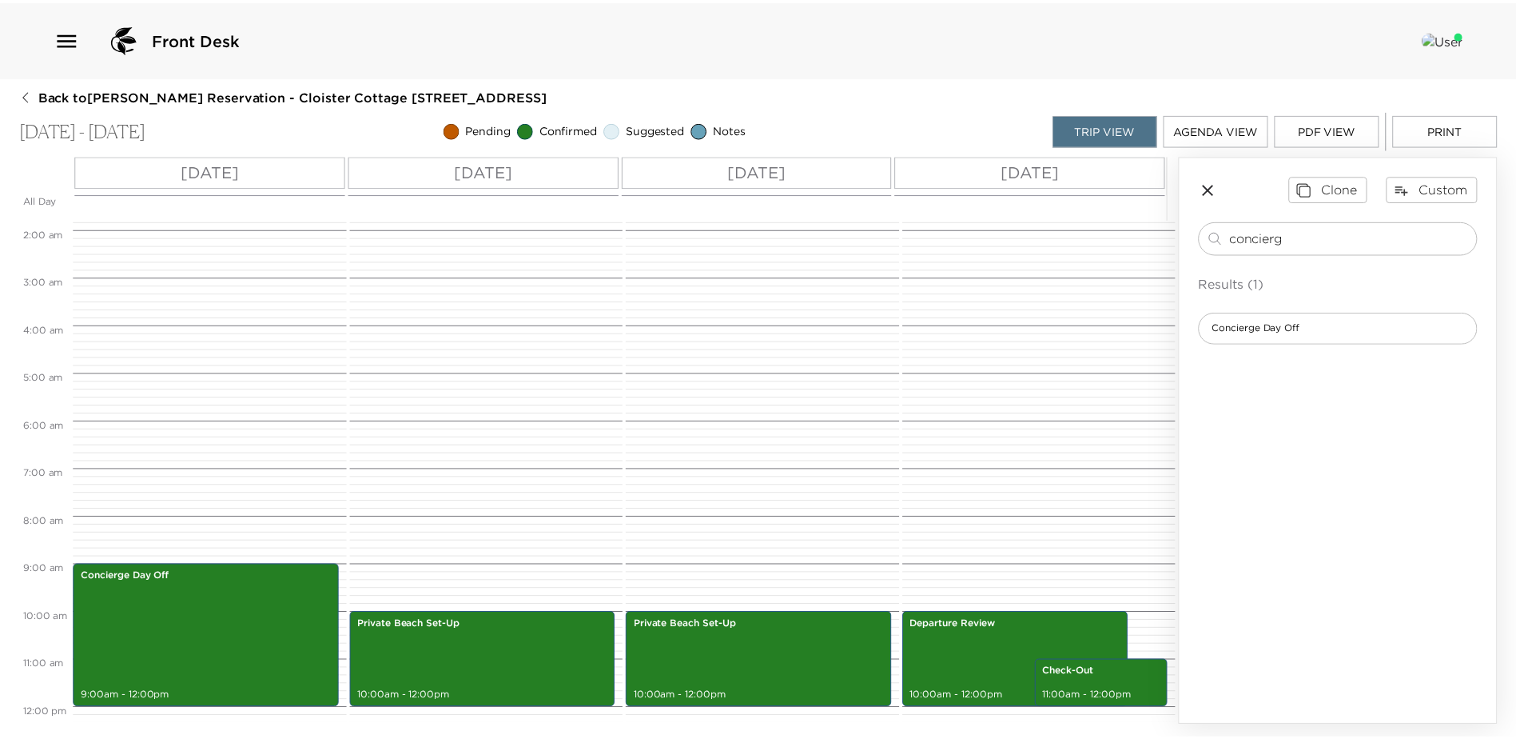
scroll to position [0, 0]
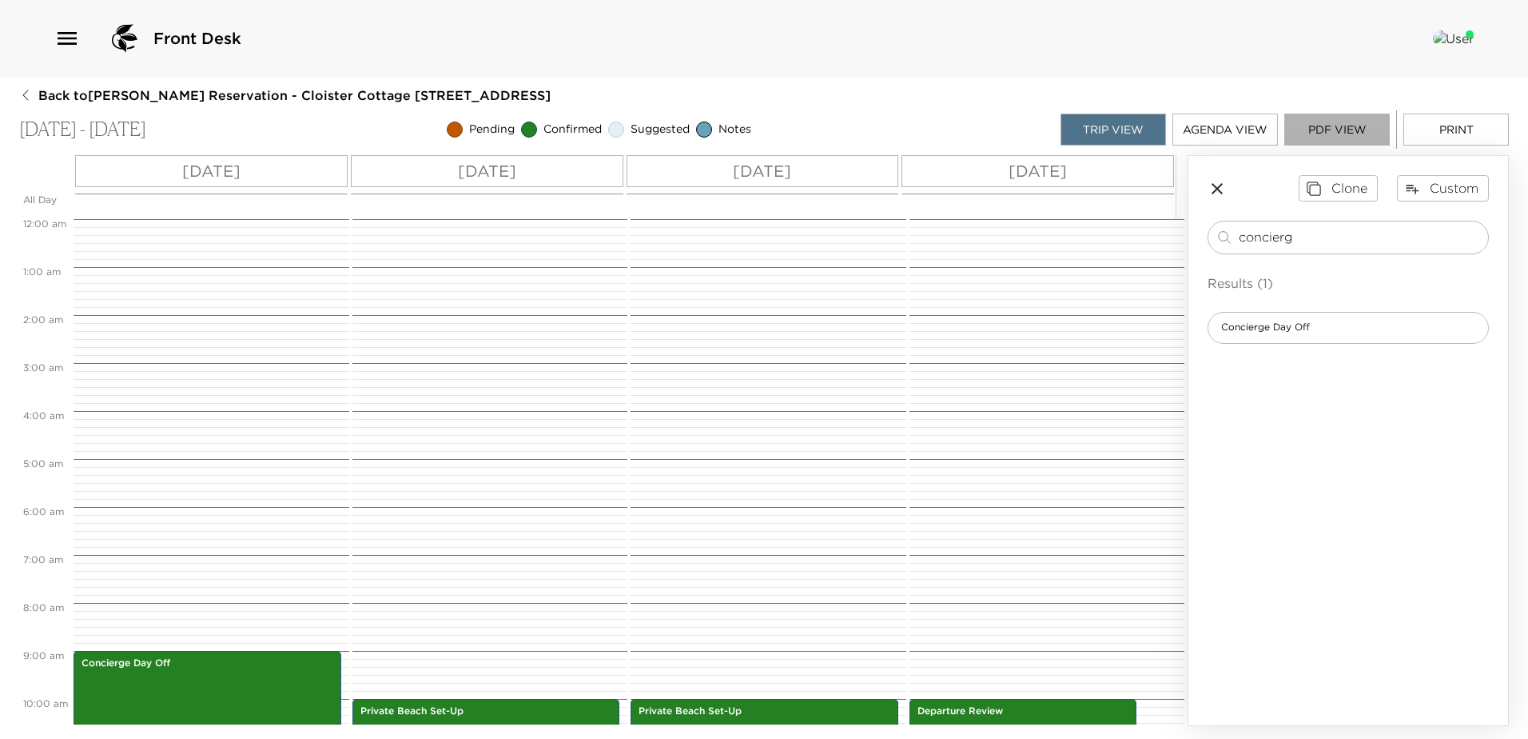
click at [1340, 125] on button "PDF View" at bounding box center [1337, 130] width 106 height 32
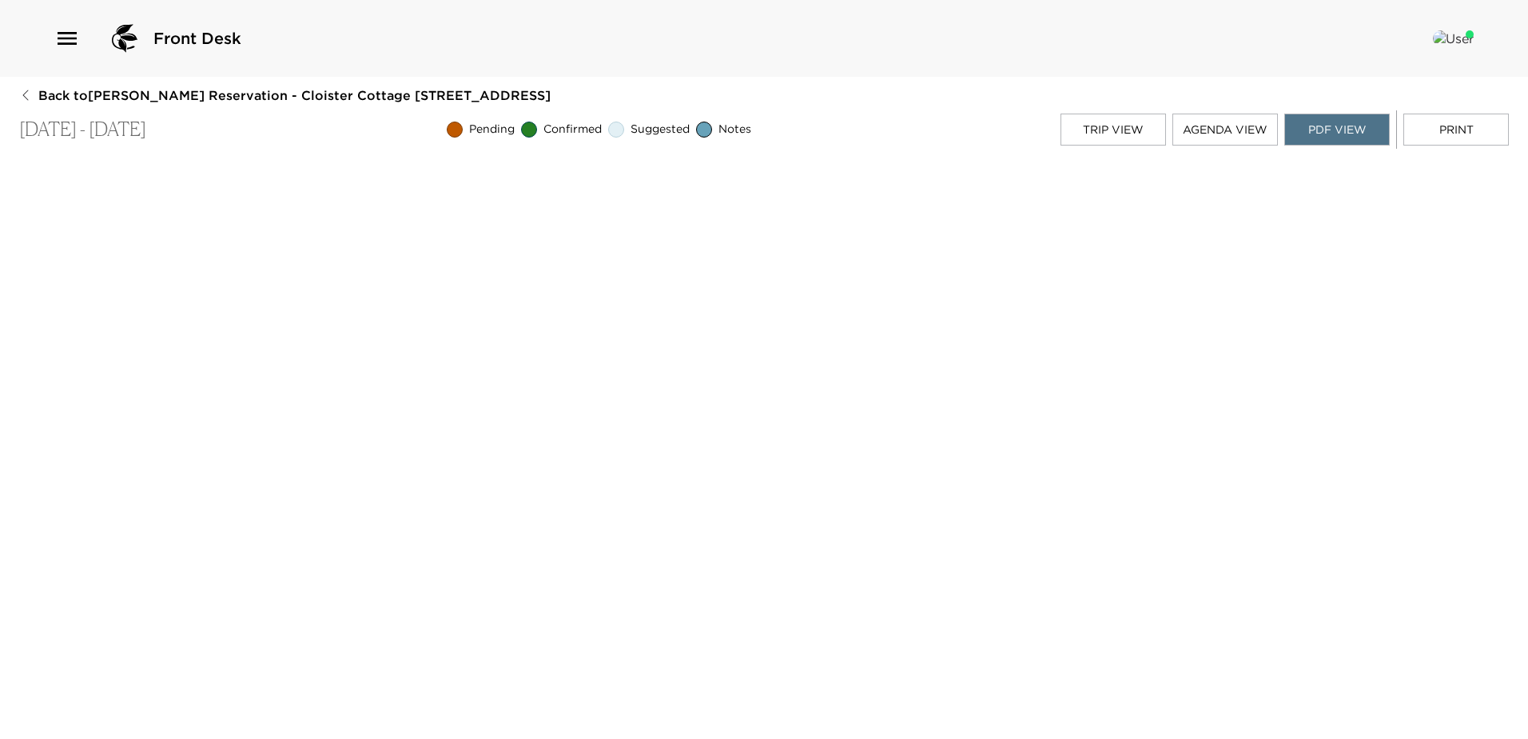
click at [115, 90] on span "Back to [PERSON_NAME][GEOGRAPHIC_DATA] - Cloister Cottage [STREET_ADDRESS]" at bounding box center [294, 95] width 512 height 18
